Goal: Find contact information: Find contact information

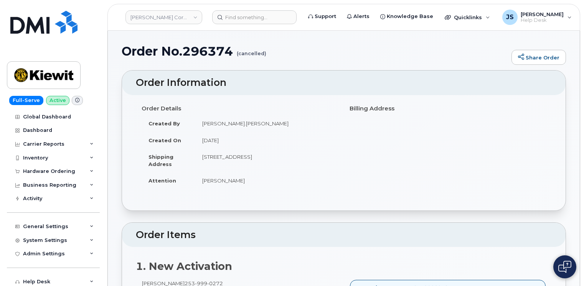
scroll to position [115, 0]
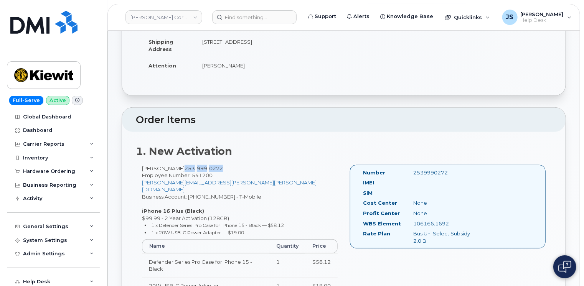
drag, startPoint x: 212, startPoint y: 168, endPoint x: 176, endPoint y: 167, distance: 36.1
click at [185, 167] on span "253 999 0272" at bounding box center [204, 168] width 38 height 6
copy span "253 999 0272"
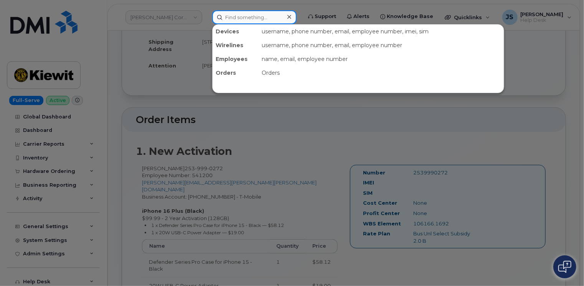
paste input "864-680-7700"
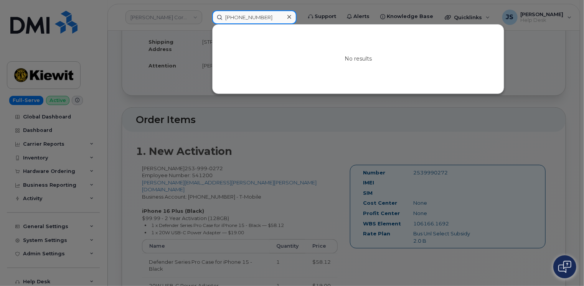
click at [250, 16] on input "864-680-7700" at bounding box center [254, 17] width 84 height 14
click at [264, 16] on input "8646807700" at bounding box center [254, 17] width 84 height 14
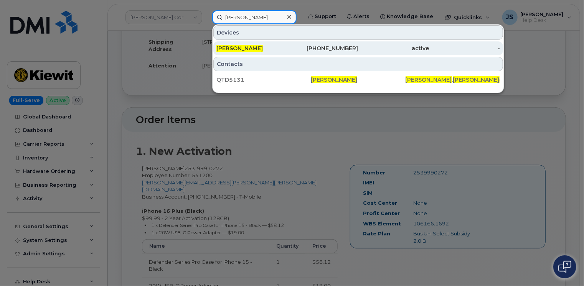
type input "Chadd Wells"
click at [253, 45] on div "Chadd Wells" at bounding box center [252, 49] width 71 height 8
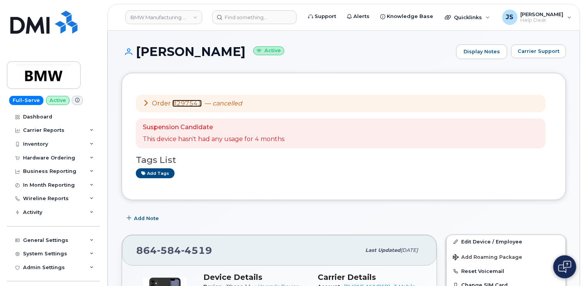
click at [183, 106] on link "#297541" at bounding box center [187, 103] width 30 height 7
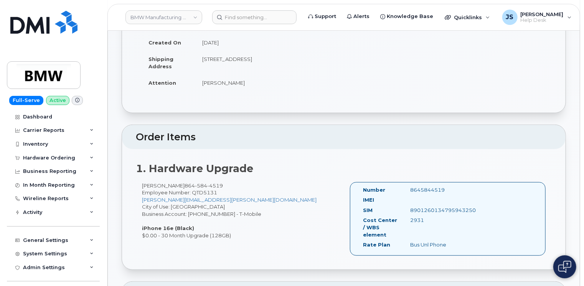
scroll to position [115, 0]
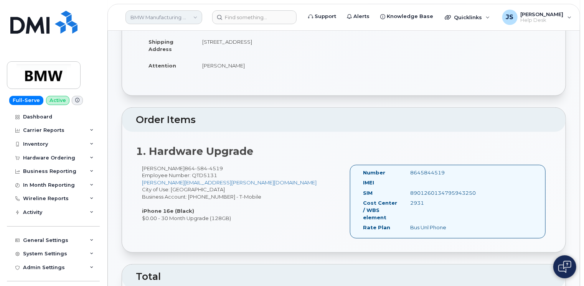
click at [143, 20] on link "BMW Manufacturing Co LLC" at bounding box center [164, 17] width 77 height 14
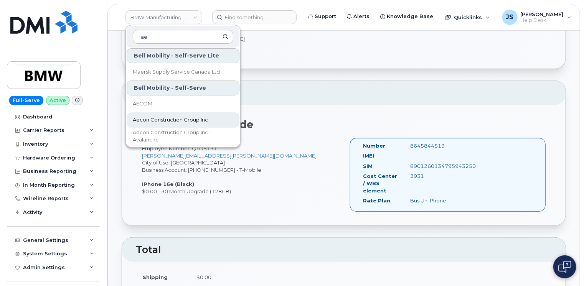
scroll to position [154, 0]
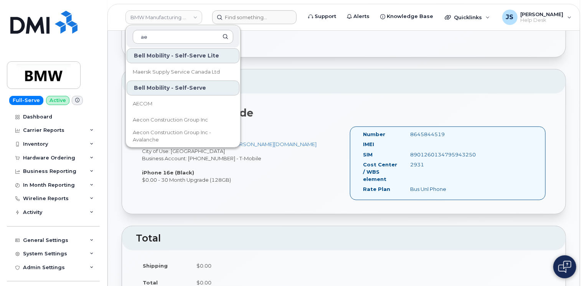
type input "ae"
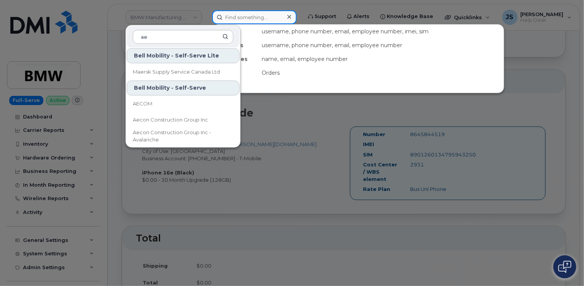
click at [250, 16] on input at bounding box center [254, 17] width 84 height 14
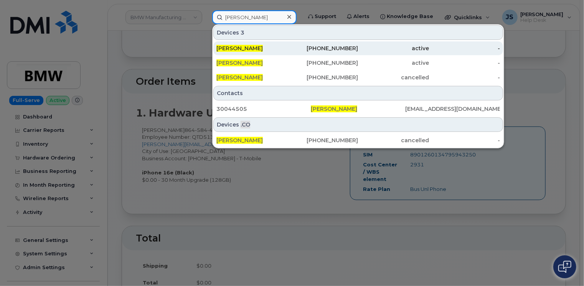
type input "Simon Lund"
click at [260, 45] on div "Simon Lund" at bounding box center [252, 49] width 71 height 8
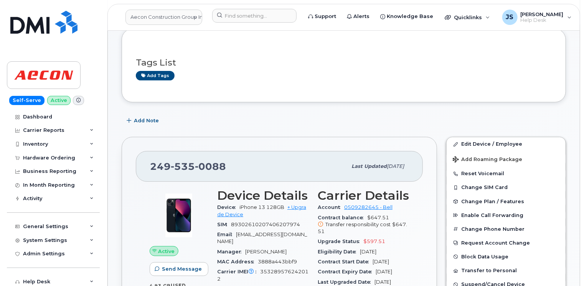
scroll to position [115, 0]
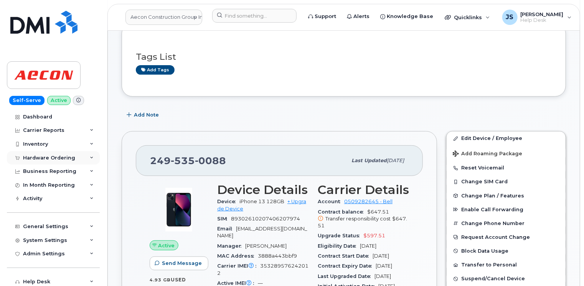
click at [90, 159] on icon at bounding box center [92, 158] width 4 height 4
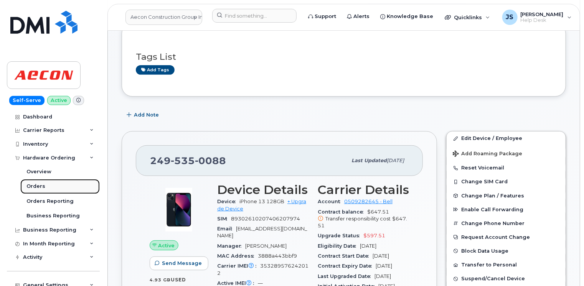
click at [38, 185] on div "Orders" at bounding box center [35, 186] width 19 height 7
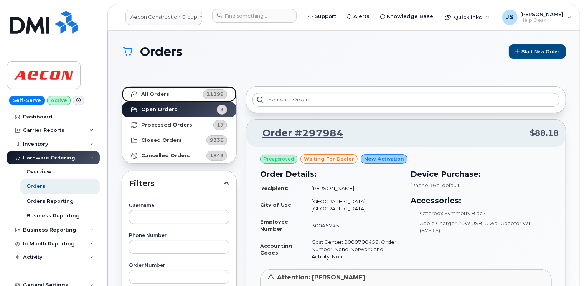
click at [155, 94] on strong "All Orders" at bounding box center [155, 94] width 28 height 6
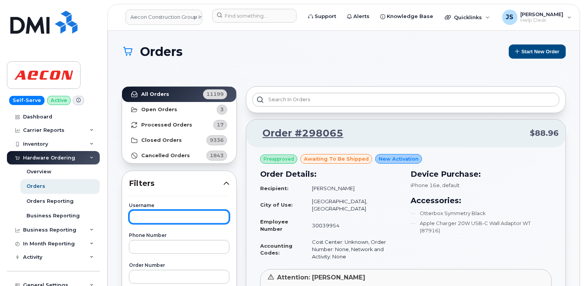
paste input "Simon Lund"
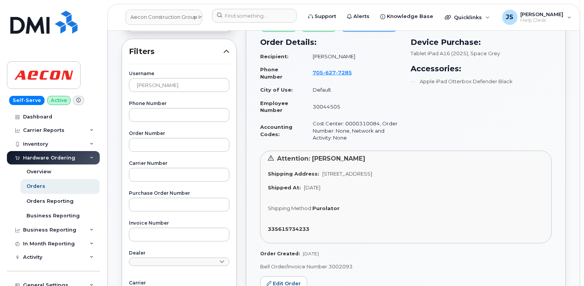
scroll to position [170, 0]
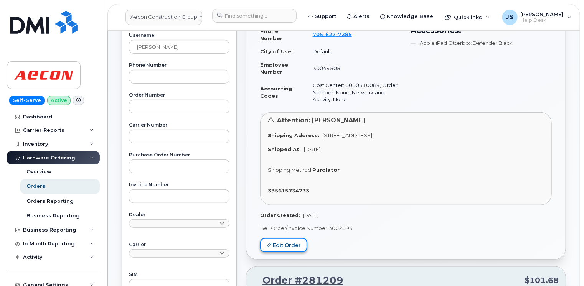
click at [273, 245] on link "Edit Order" at bounding box center [283, 245] width 47 height 14
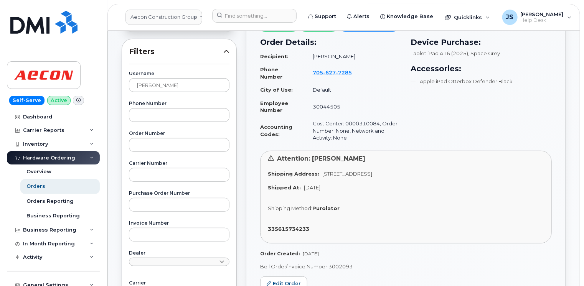
scroll to position [132, 0]
click at [291, 228] on strong "335615734233" at bounding box center [288, 229] width 41 height 6
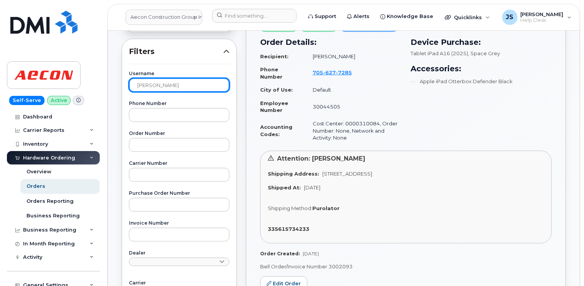
click at [164, 86] on input "Simon Lund" at bounding box center [179, 85] width 101 height 14
type input "Peter Cane"
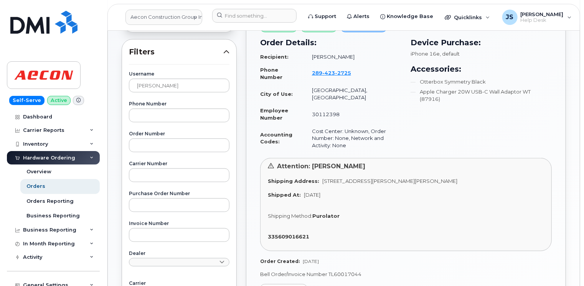
scroll to position [93, 0]
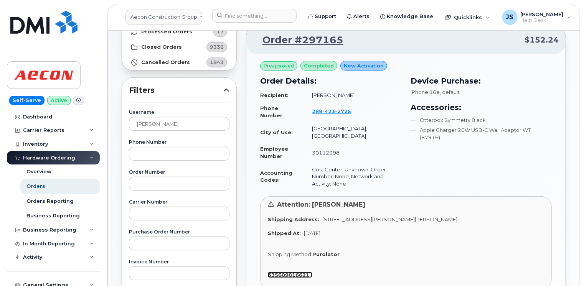
click at [295, 272] on strong "335609016621" at bounding box center [288, 275] width 41 height 6
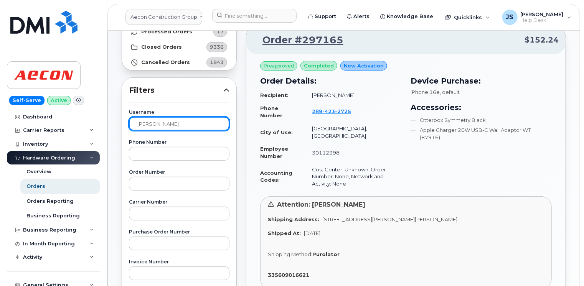
click at [177, 124] on input "Peter Cane" at bounding box center [179, 124] width 101 height 14
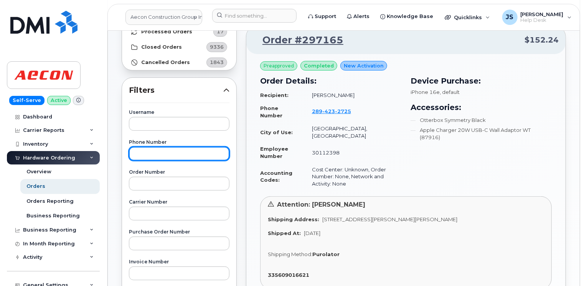
click at [181, 156] on input "text" at bounding box center [179, 154] width 101 height 14
paste input "250 682 3611"
type input "2506823611"
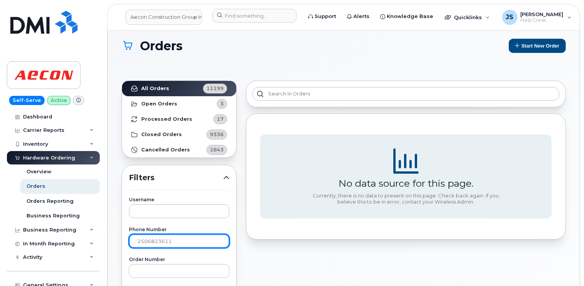
scroll to position [0, 0]
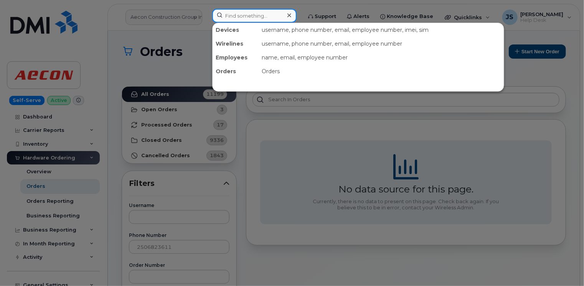
click at [248, 13] on input at bounding box center [254, 16] width 84 height 14
paste input "250 682 3611"
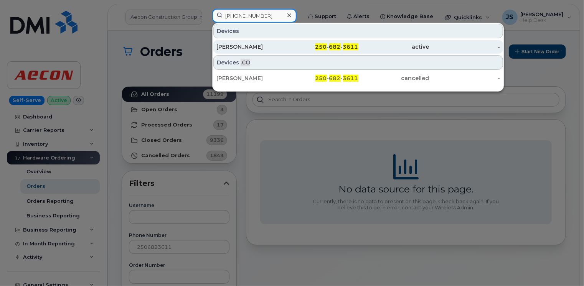
type input "250 682 3611"
click at [253, 49] on div "Scott Waters" at bounding box center [252, 47] width 71 height 8
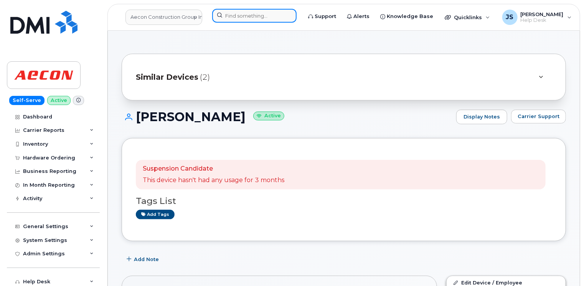
click at [250, 13] on input at bounding box center [254, 16] width 84 height 14
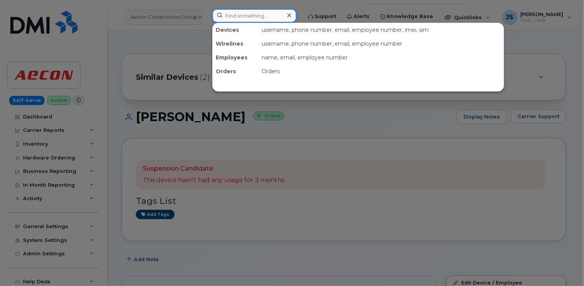
paste input "288851"
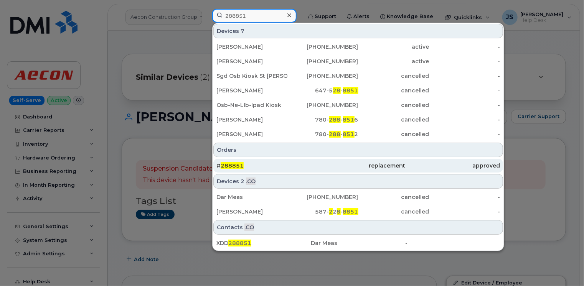
type input "288851"
click at [311, 169] on div "# 288851" at bounding box center [358, 166] width 94 height 14
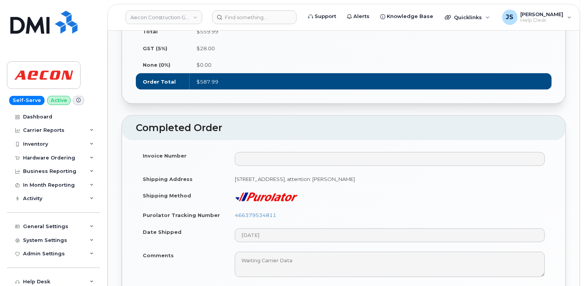
scroll to position [538, 0]
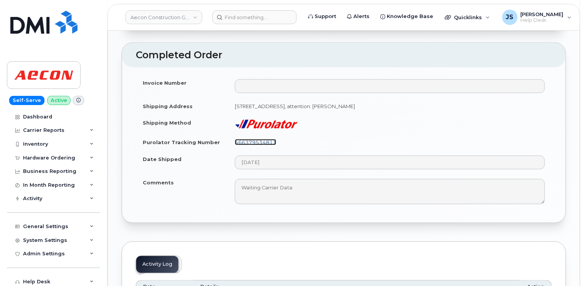
click at [256, 139] on link "466379534811" at bounding box center [255, 142] width 41 height 6
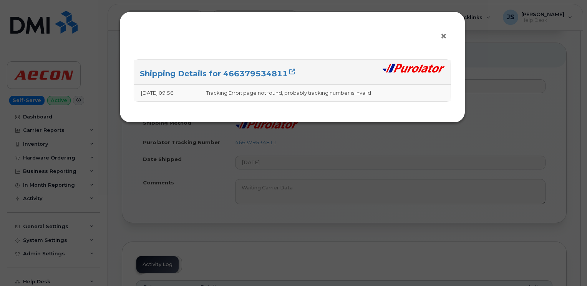
click at [445, 35] on span "×" at bounding box center [443, 36] width 7 height 14
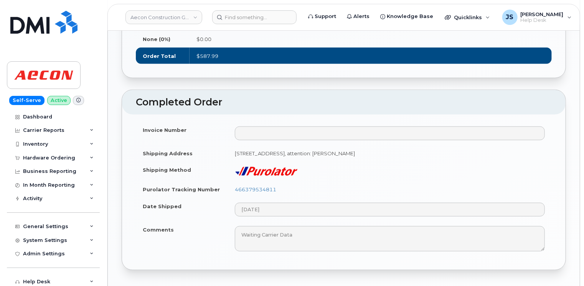
scroll to position [499, 0]
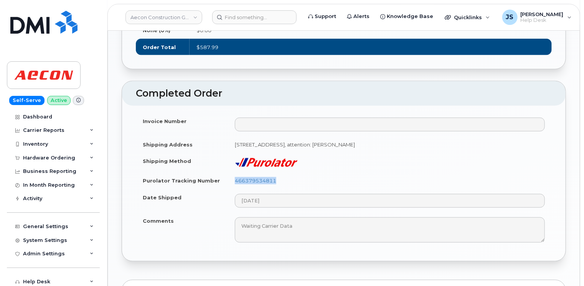
drag, startPoint x: 276, startPoint y: 174, endPoint x: 237, endPoint y: 176, distance: 40.0
click at [237, 176] on td "466379534811" at bounding box center [390, 180] width 324 height 17
drag, startPoint x: 237, startPoint y: 176, endPoint x: 237, endPoint y: 171, distance: 4.6
copy link "466379534811"
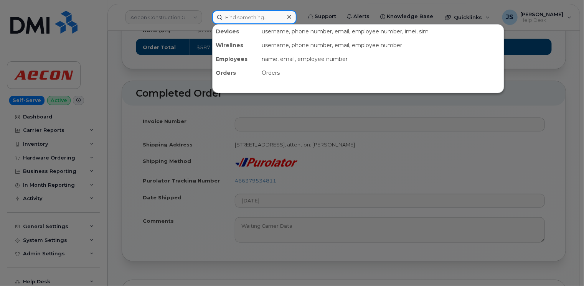
paste input "5873380393"
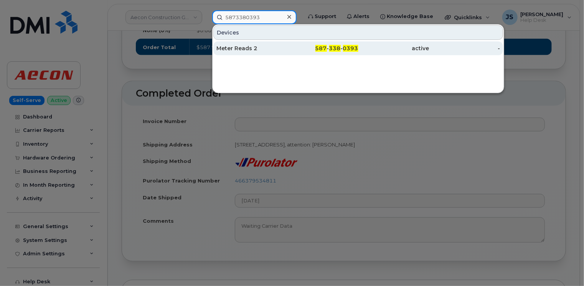
type input "5873380393"
click at [235, 51] on div "Meter Reads 2" at bounding box center [252, 49] width 71 height 8
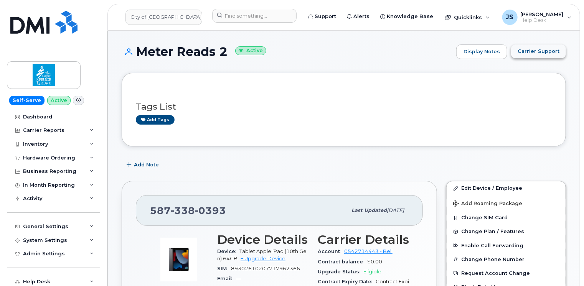
click at [529, 52] on span "Carrier Support" at bounding box center [539, 51] width 42 height 7
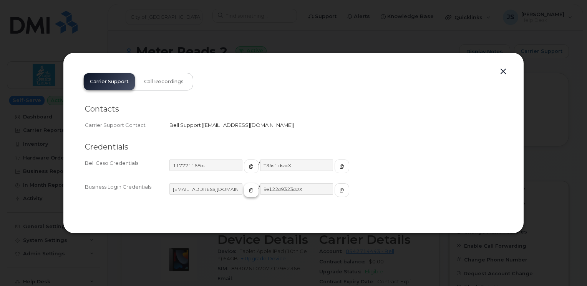
click at [249, 190] on icon "button" at bounding box center [251, 190] width 5 height 5
click at [338, 194] on span "button" at bounding box center [341, 190] width 7 height 7
click at [249, 168] on icon "button" at bounding box center [251, 166] width 5 height 5
click at [339, 168] on icon "button" at bounding box center [341, 166] width 5 height 5
click at [505, 72] on button "button" at bounding box center [503, 71] width 12 height 11
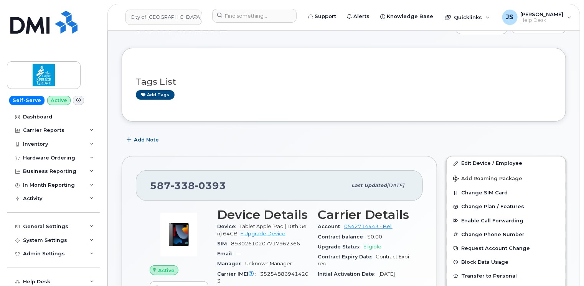
scroll to position [38, 0]
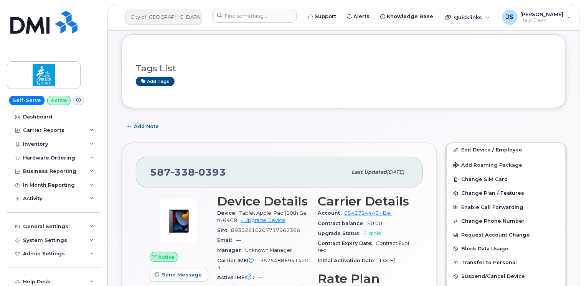
click at [166, 17] on link "City of Spruce Grove - Gov" at bounding box center [164, 17] width 77 height 15
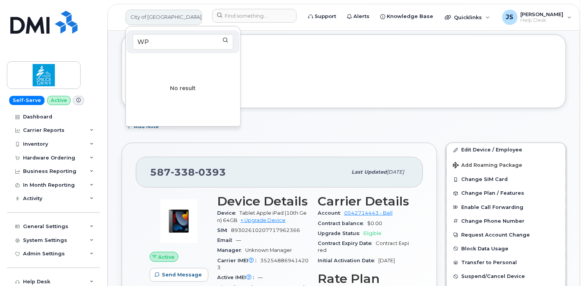
type input "W"
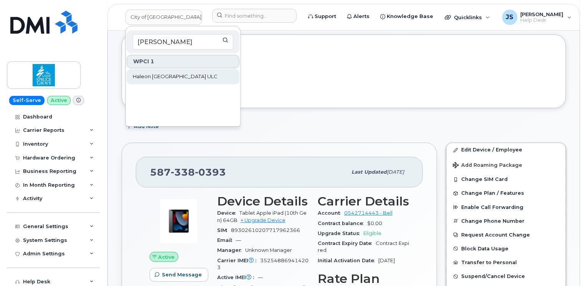
type input "Hale"
click at [164, 73] on span "Haleon Canada ULC" at bounding box center [175, 77] width 85 height 8
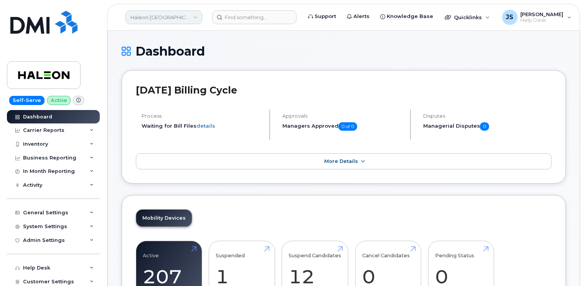
click at [187, 15] on link "Haleon [GEOGRAPHIC_DATA] ULC" at bounding box center [164, 17] width 77 height 14
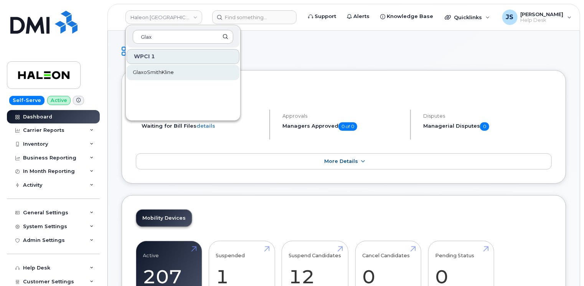
type input "Glax"
click at [163, 73] on span "GlaxoSmithKline" at bounding box center [153, 73] width 41 height 8
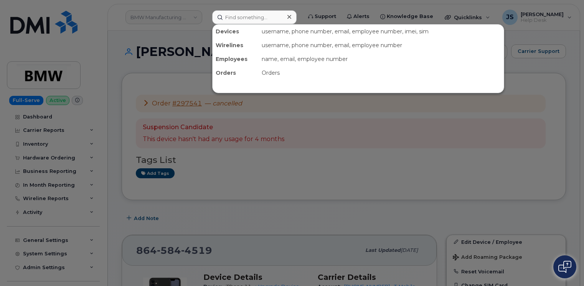
click at [227, 23] on input at bounding box center [254, 17] width 84 height 14
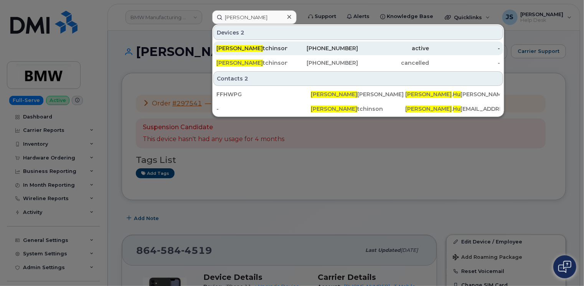
type input "[PERSON_NAME]"
click at [288, 53] on div "[PERSON_NAME]" at bounding box center [323, 48] width 71 height 14
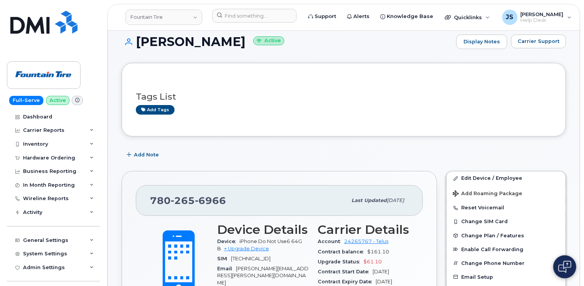
scroll to position [38, 0]
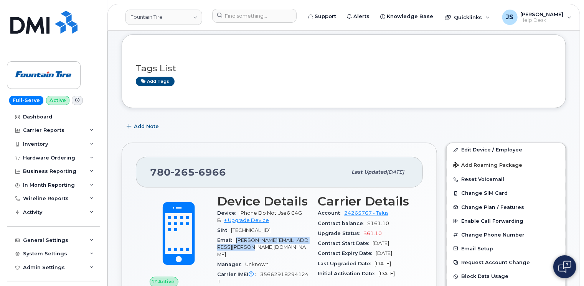
drag, startPoint x: 236, startPoint y: 239, endPoint x: 245, endPoint y: 245, distance: 11.3
click at [245, 245] on div "Email brianne.hutchinson@fountaintire.com" at bounding box center [262, 248] width 91 height 24
copy span "brianne.hutchinson@fountaintire.com"
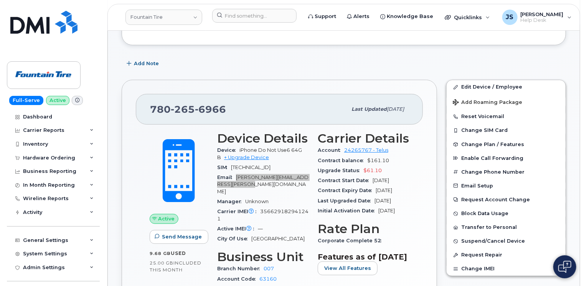
scroll to position [154, 0]
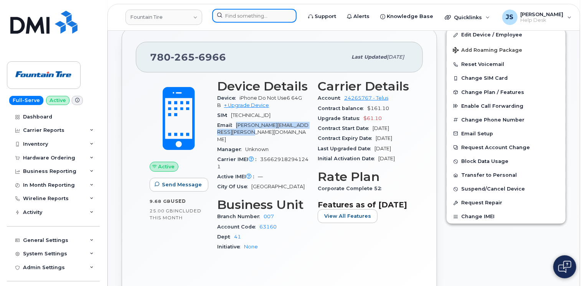
click at [266, 17] on input at bounding box center [254, 16] width 84 height 14
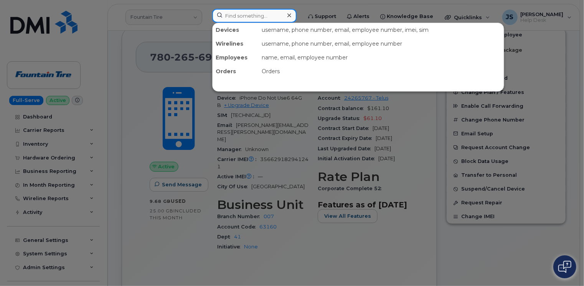
paste input "506-447-4046,"
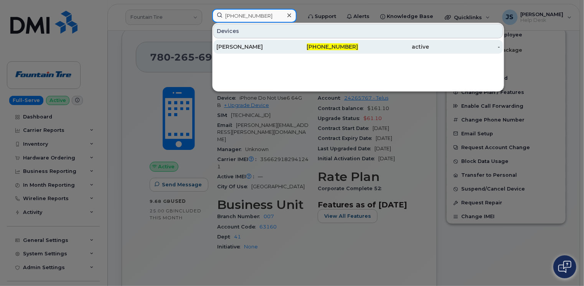
type input "506-447-4046"
click at [288, 42] on div "Laura Baxter" at bounding box center [323, 47] width 71 height 14
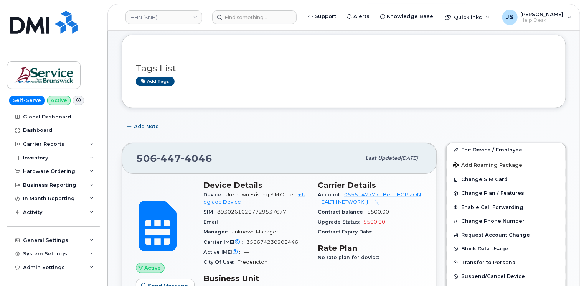
scroll to position [77, 0]
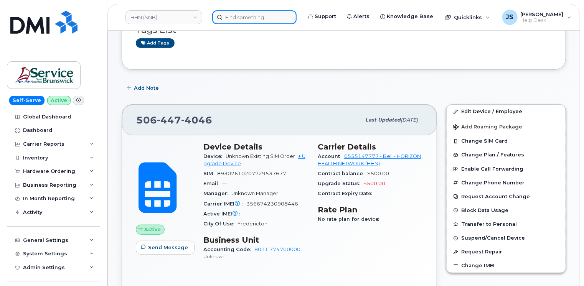
click at [252, 23] on input at bounding box center [254, 17] width 84 height 14
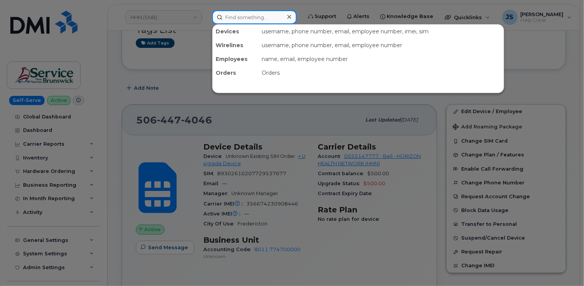
paste input "2998235"
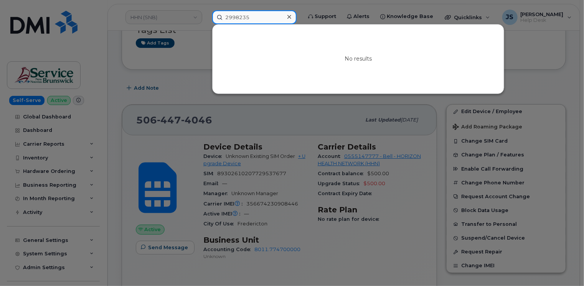
drag, startPoint x: 270, startPoint y: 74, endPoint x: 258, endPoint y: 15, distance: 61.0
click at [258, 15] on input "2998235" at bounding box center [254, 17] width 84 height 14
click at [180, 74] on div at bounding box center [292, 143] width 584 height 286
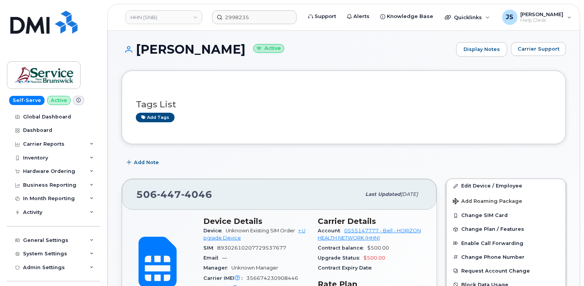
scroll to position [0, 0]
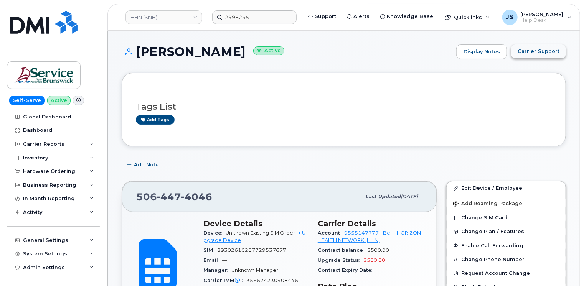
click at [548, 50] on span "Carrier Support" at bounding box center [539, 51] width 42 height 7
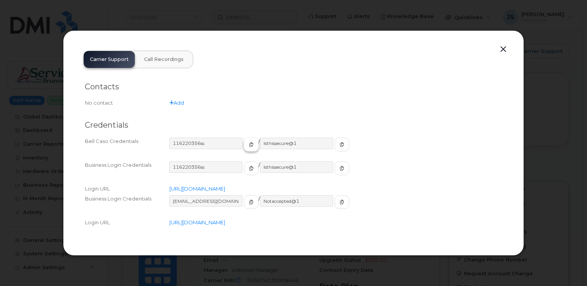
click at [249, 144] on icon "button" at bounding box center [251, 144] width 5 height 5
click at [338, 147] on span "button" at bounding box center [341, 144] width 7 height 7
click at [504, 49] on button "button" at bounding box center [503, 49] width 12 height 11
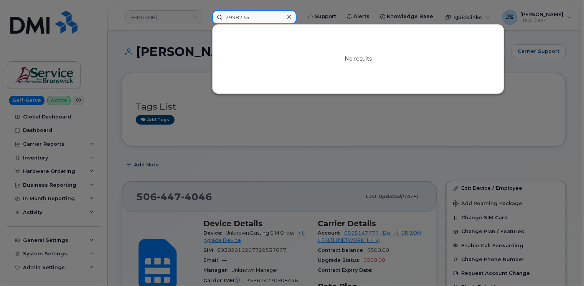
drag, startPoint x: 267, startPoint y: 14, endPoint x: 243, endPoint y: 18, distance: 24.5
click at [243, 18] on input "2998235" at bounding box center [254, 17] width 84 height 14
paste input "[PHONE_NUMBER]"
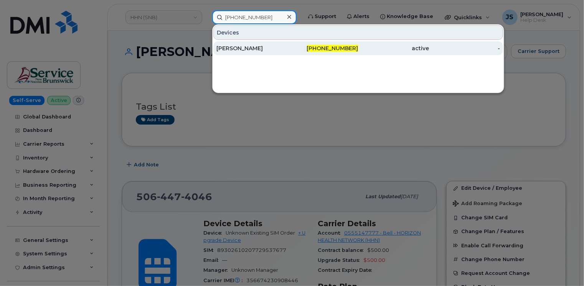
type input "[PHONE_NUMBER]"
click at [249, 47] on div "[PERSON_NAME]" at bounding box center [252, 49] width 71 height 8
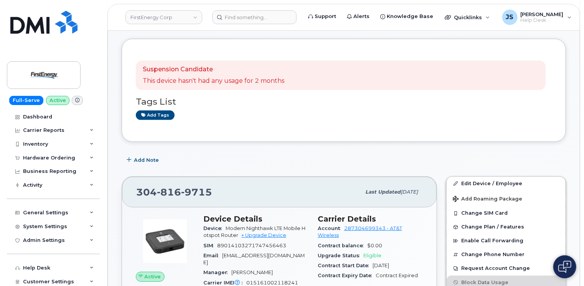
scroll to position [192, 0]
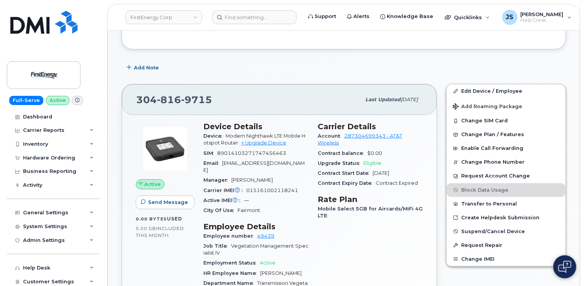
click at [230, 162] on span "[EMAIL_ADDRESS][DOMAIN_NAME]" at bounding box center [253, 166] width 101 height 13
click at [227, 162] on span "[EMAIL_ADDRESS][DOMAIN_NAME]" at bounding box center [253, 166] width 101 height 13
click at [223, 162] on span "[EMAIL_ADDRESS][DOMAIN_NAME]" at bounding box center [253, 166] width 101 height 13
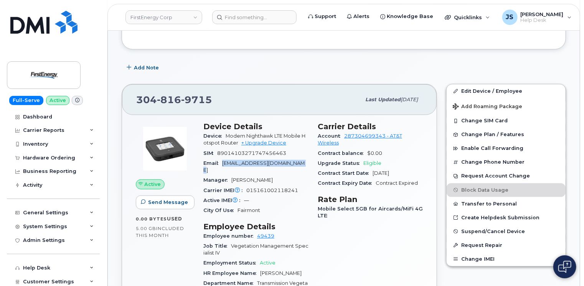
drag, startPoint x: 222, startPoint y: 162, endPoint x: 296, endPoint y: 162, distance: 74.1
click at [296, 162] on div "Email [EMAIL_ADDRESS][DOMAIN_NAME]" at bounding box center [255, 167] width 105 height 17
copy span "[EMAIL_ADDRESS][DOMAIN_NAME]"
